Goal: Task Accomplishment & Management: Manage account settings

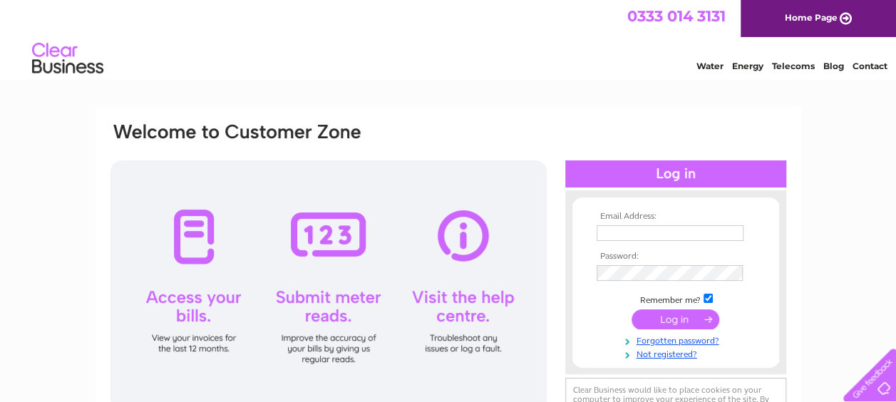
type input "accounts@thermic-edge.com"
click at [680, 318] on input "submit" at bounding box center [675, 319] width 88 height 20
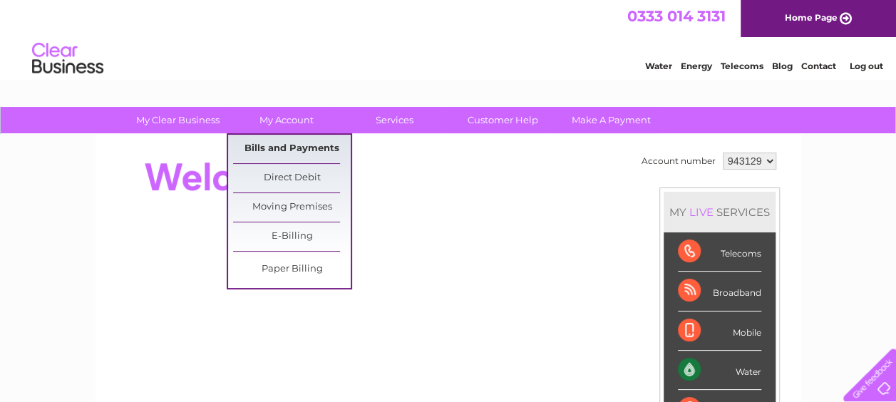
click at [287, 147] on link "Bills and Payments" at bounding box center [292, 149] width 118 height 29
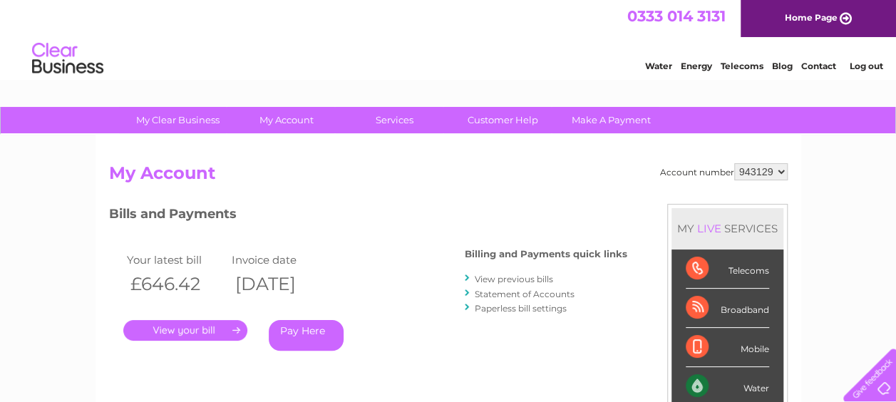
click at [187, 333] on link "." at bounding box center [185, 330] width 124 height 21
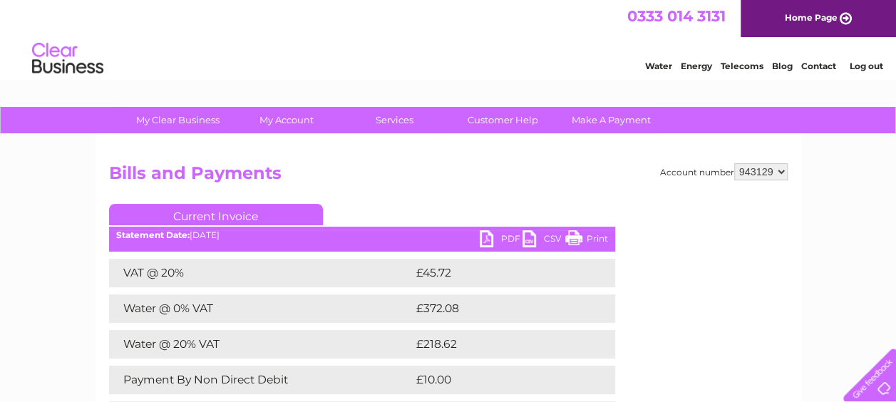
click at [486, 236] on link "PDF" at bounding box center [501, 240] width 43 height 21
click at [869, 64] on link "Log out" at bounding box center [865, 66] width 33 height 11
